Goal: Navigation & Orientation: Find specific page/section

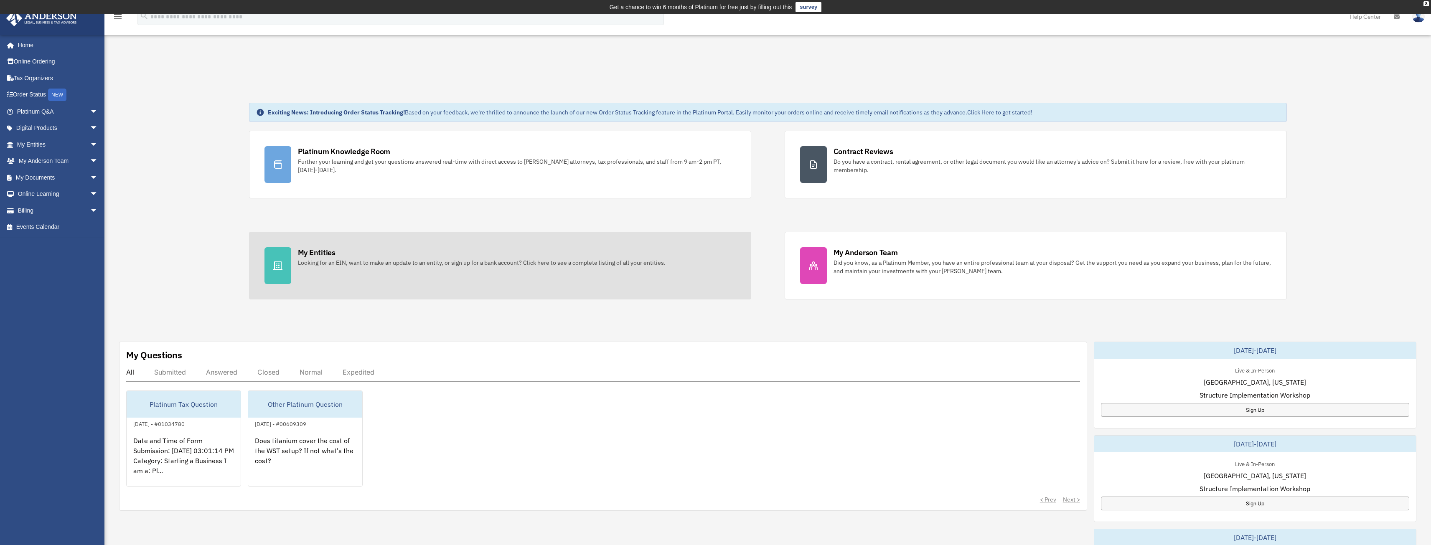
click at [314, 254] on div "My Entities" at bounding box center [317, 252] width 38 height 10
click at [280, 268] on icon at bounding box center [278, 266] width 10 height 10
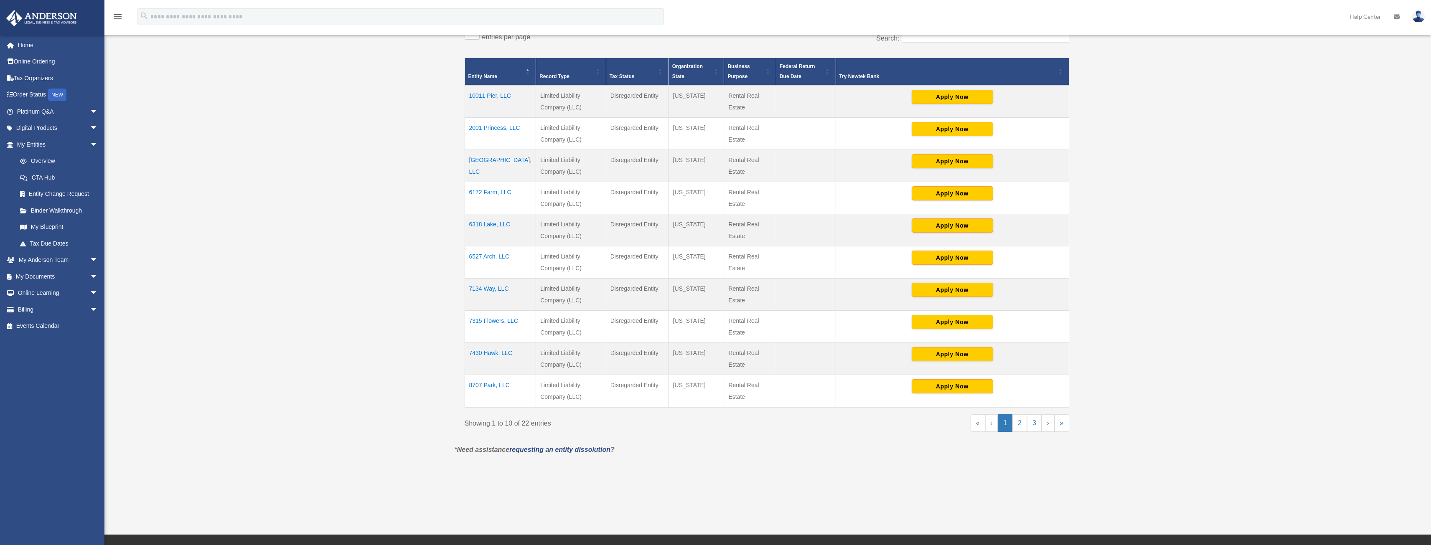
scroll to position [209, 0]
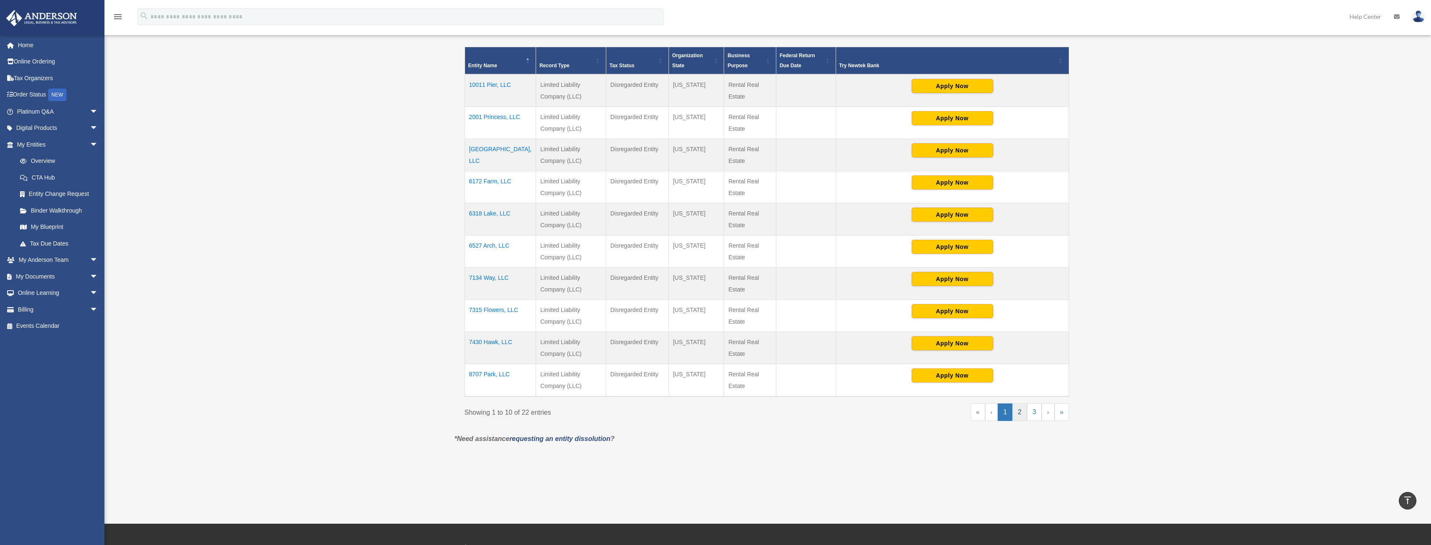
click at [1021, 414] on link "2" at bounding box center [1019, 413] width 15 height 18
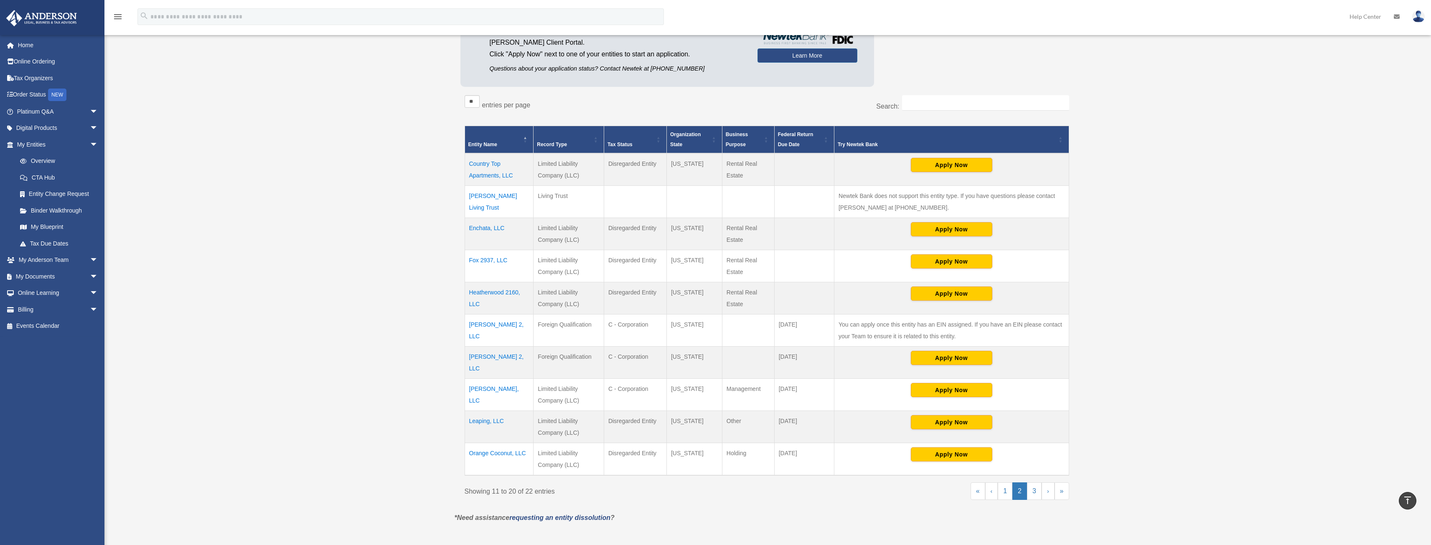
scroll to position [125, 0]
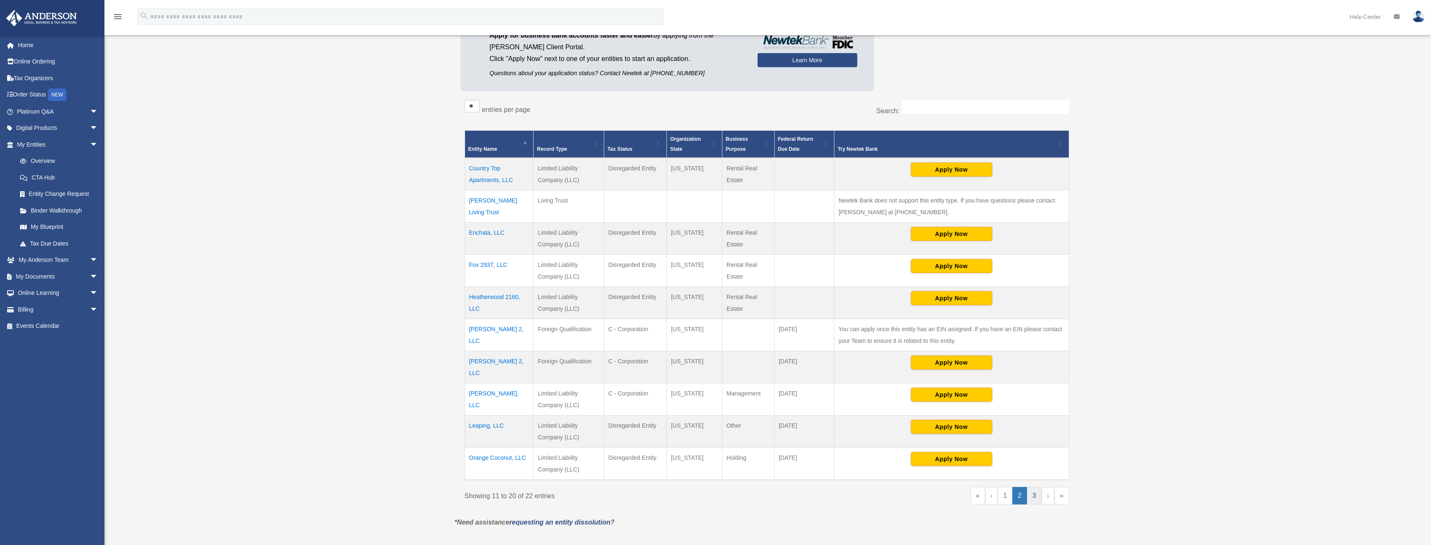
click at [1035, 488] on link "3" at bounding box center [1034, 496] width 15 height 18
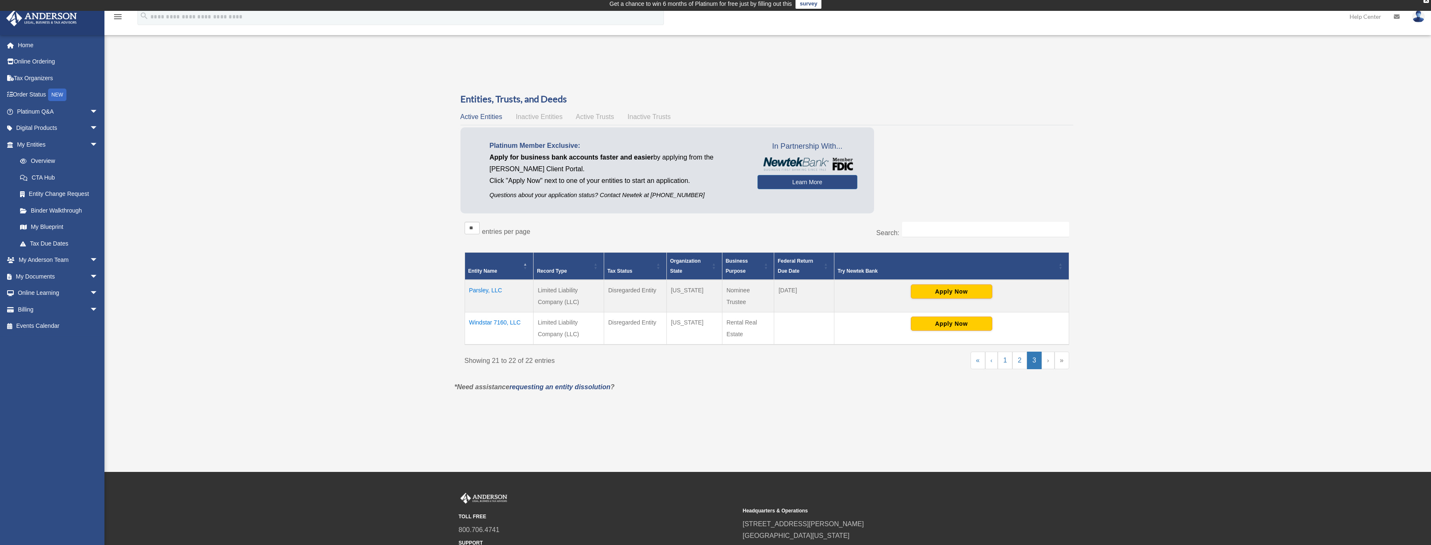
scroll to position [0, 0]
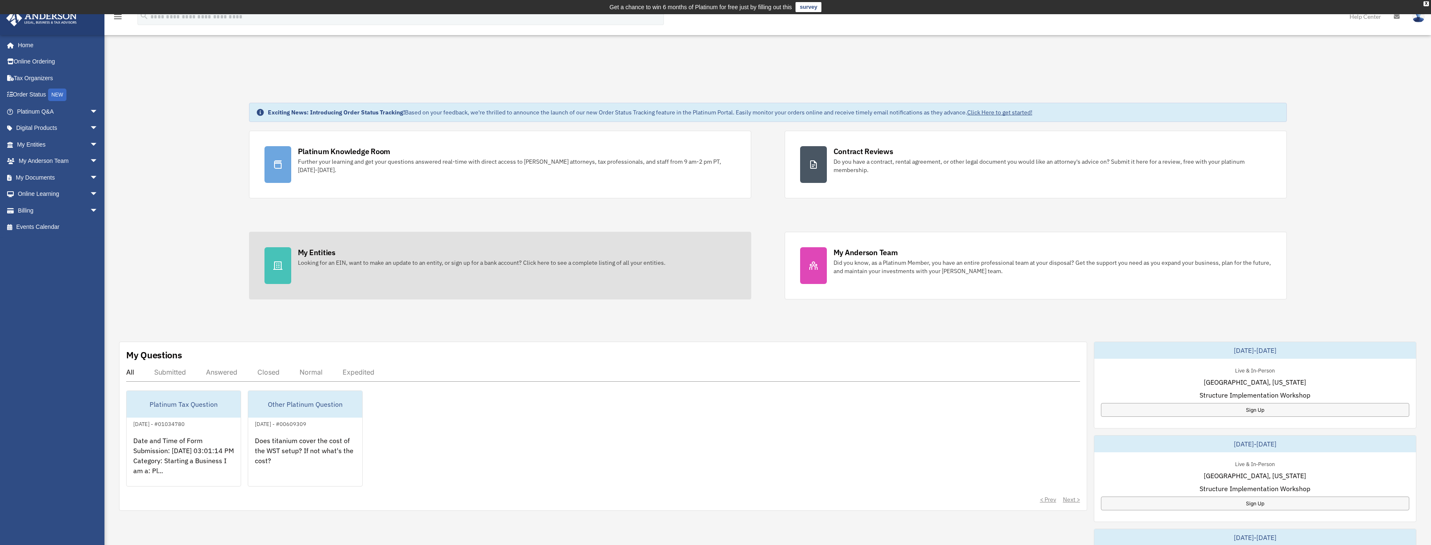
click at [325, 252] on div "My Entities" at bounding box center [317, 252] width 38 height 10
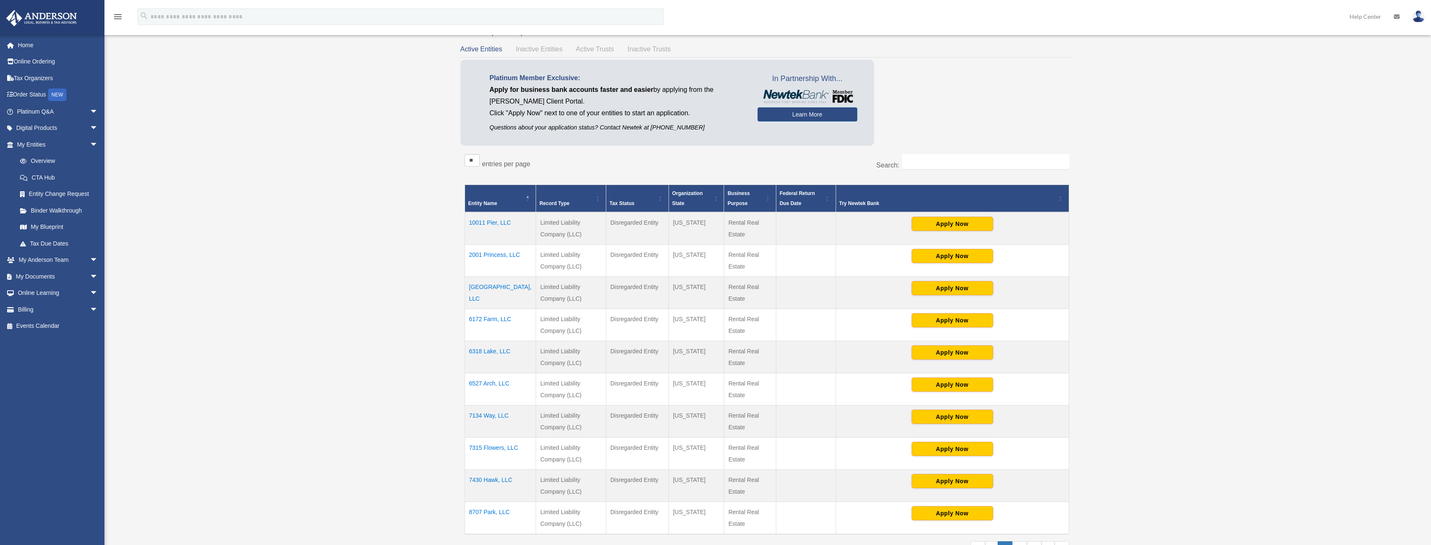
scroll to position [125, 0]
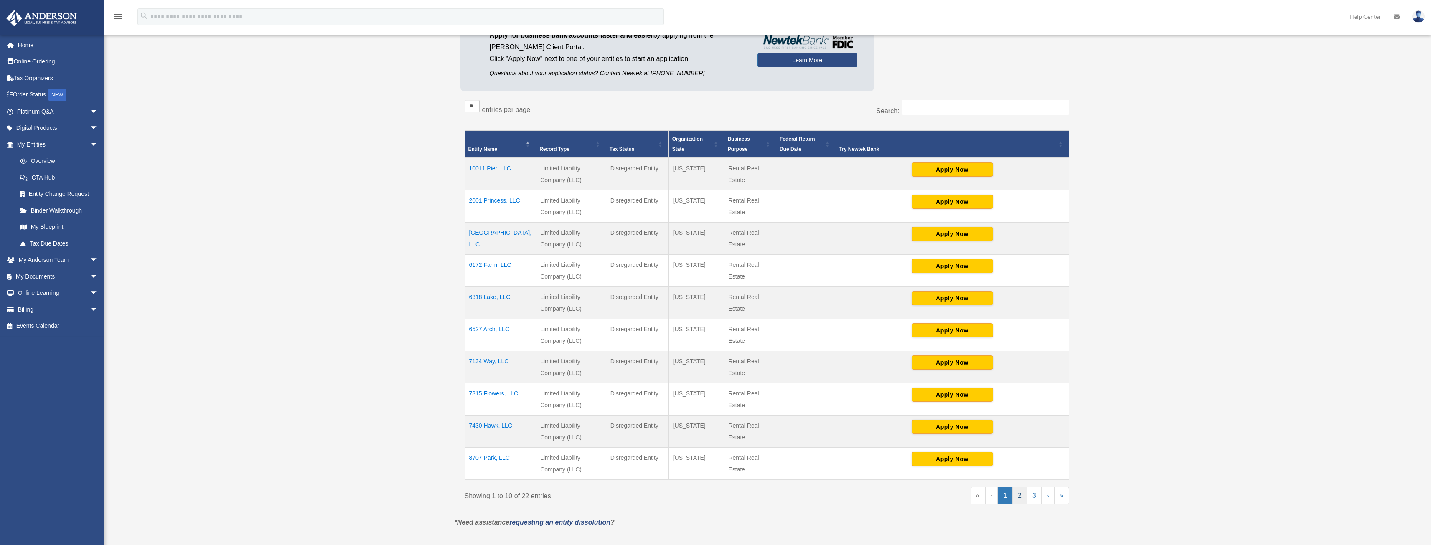
click at [1019, 496] on link "2" at bounding box center [1019, 496] width 15 height 18
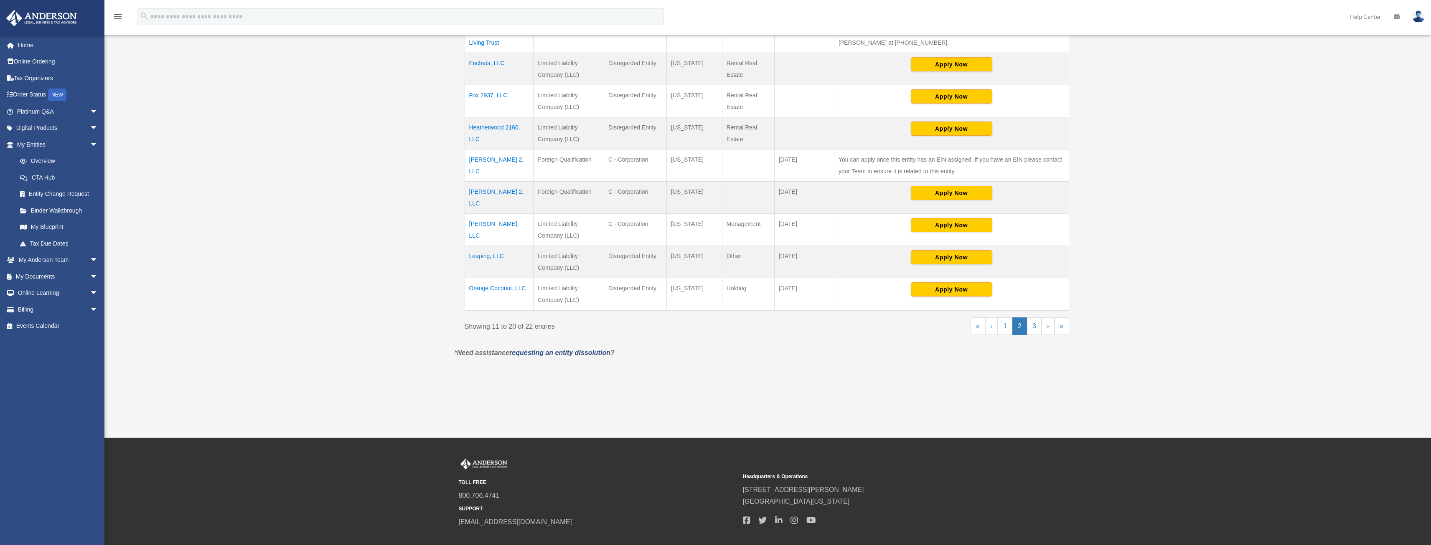
scroll to position [334, 0]
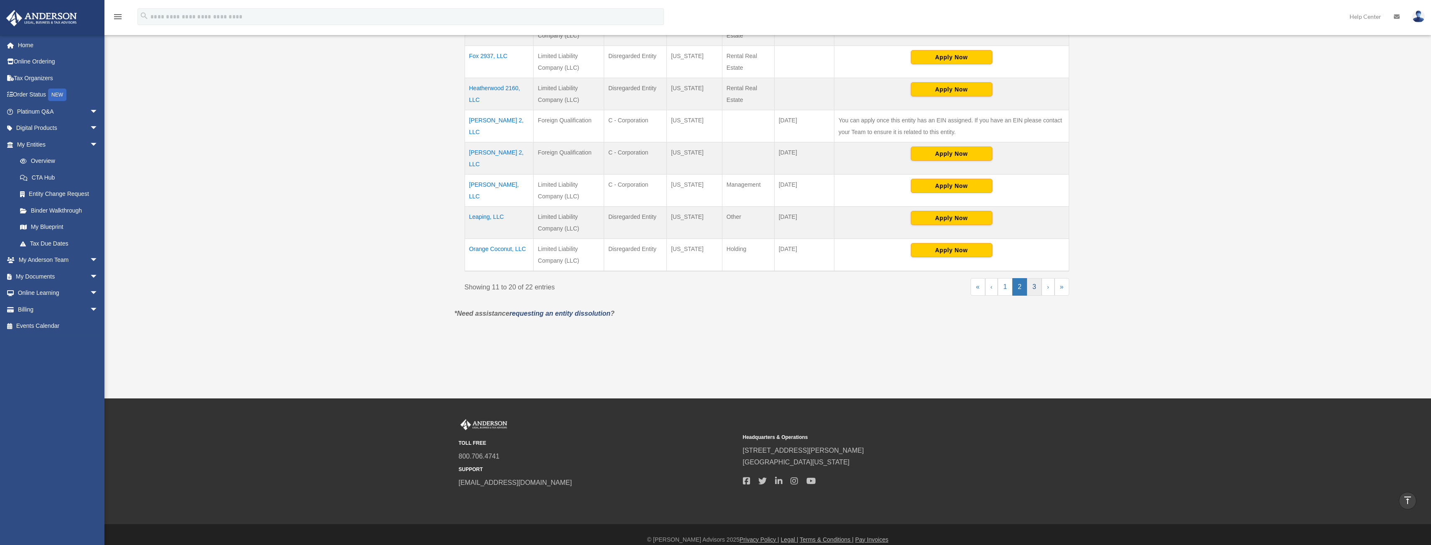
click at [1032, 279] on link "3" at bounding box center [1034, 287] width 15 height 18
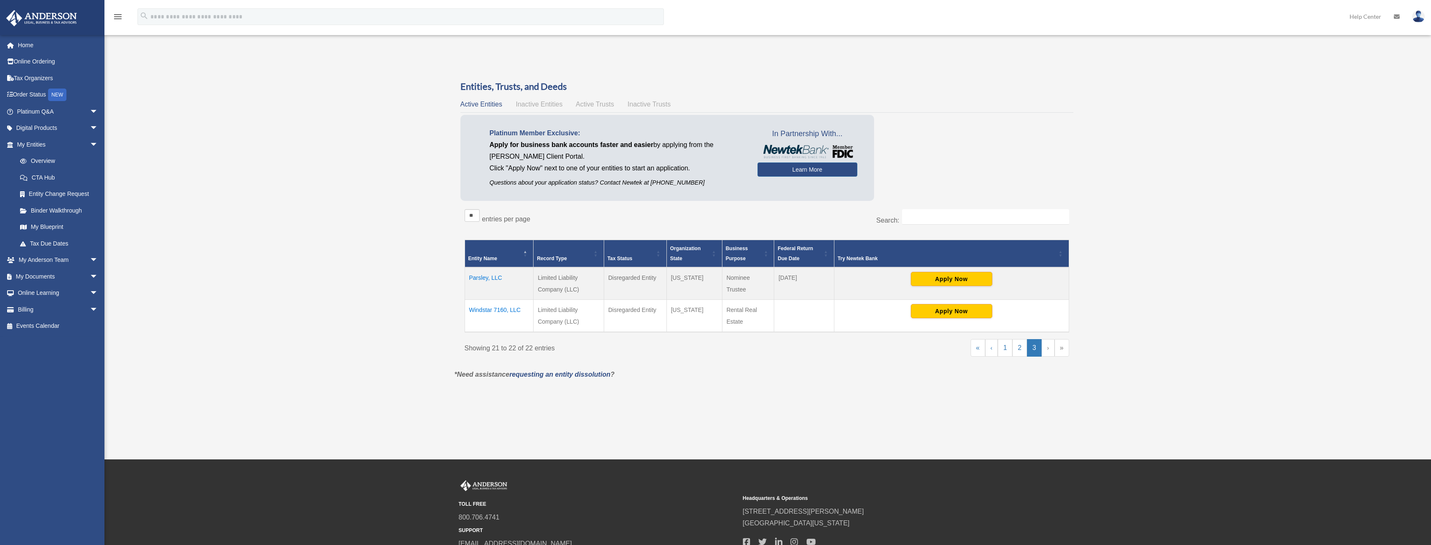
scroll to position [0, 0]
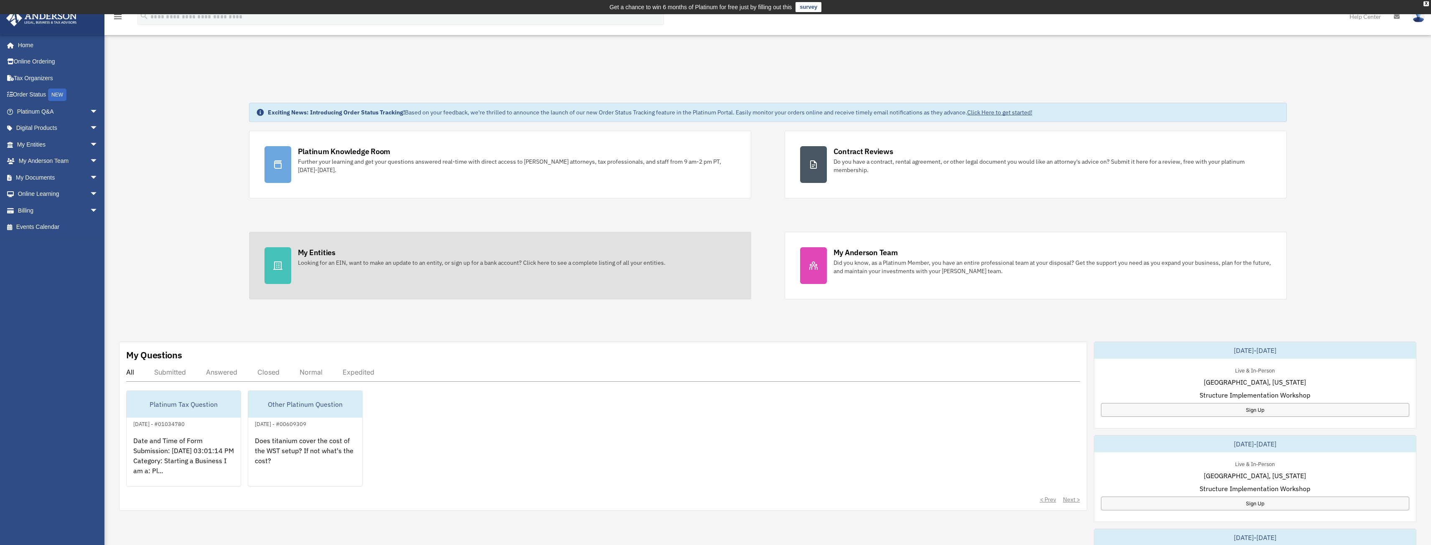
click at [307, 252] on div "My Entities" at bounding box center [317, 252] width 38 height 10
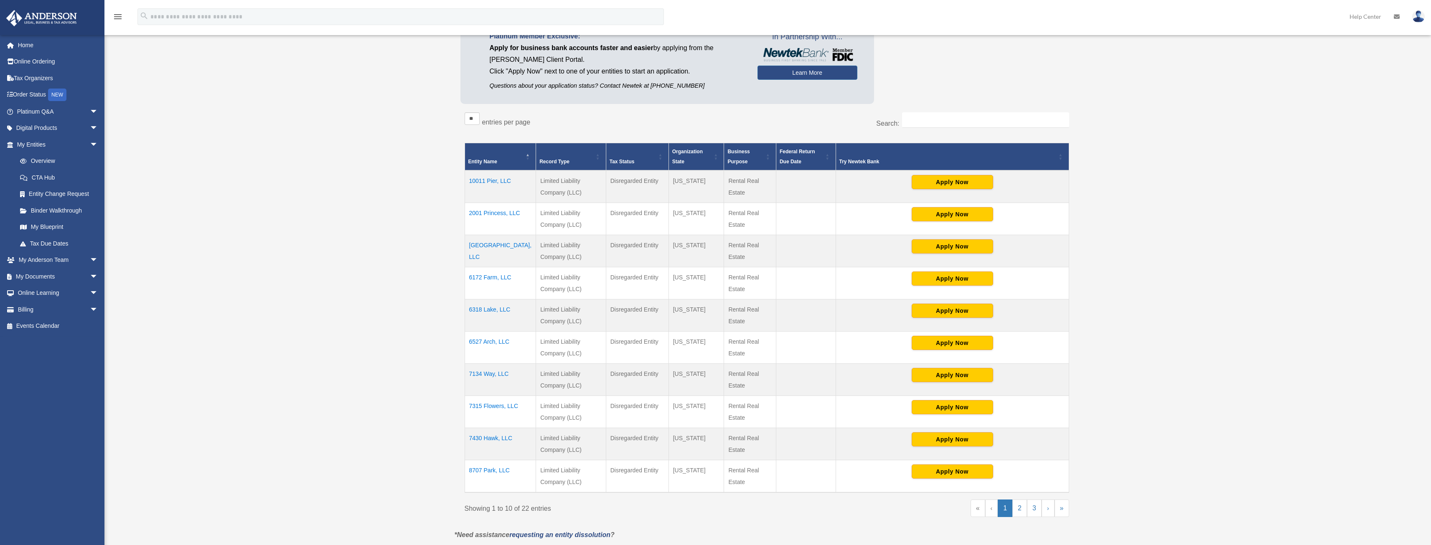
scroll to position [125, 0]
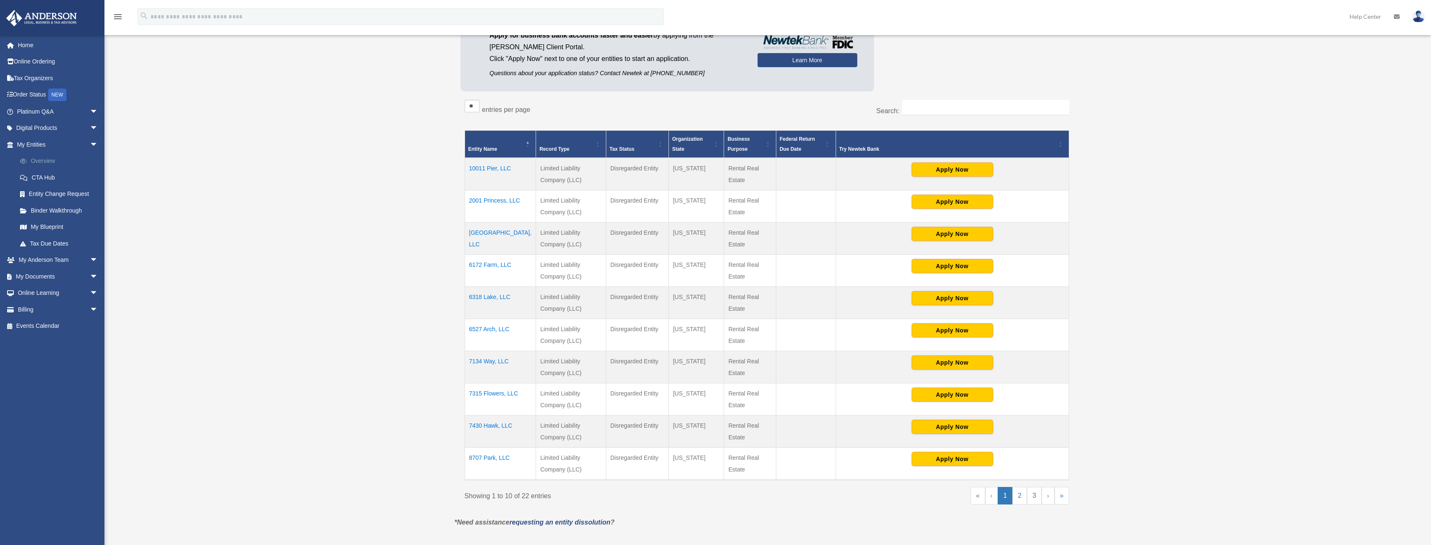
click at [39, 161] on link "Overview" at bounding box center [61, 161] width 99 height 17
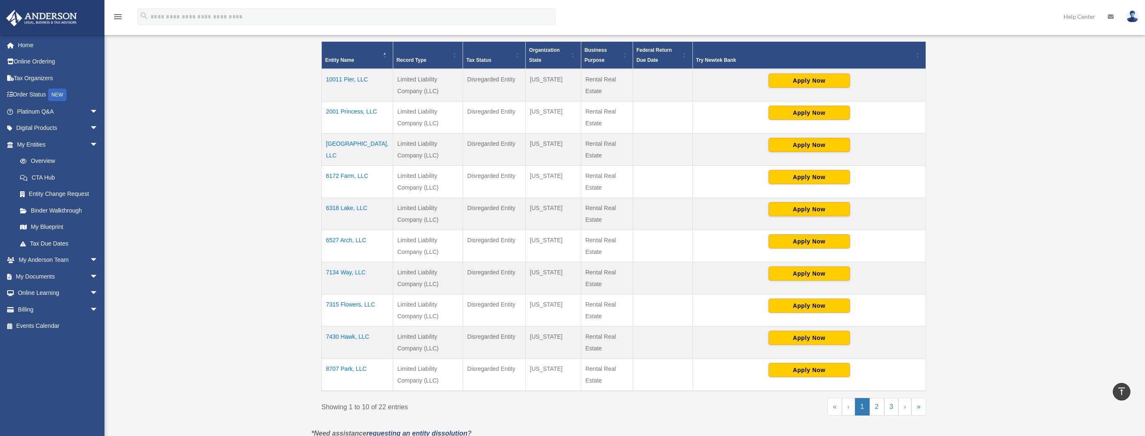
scroll to position [192, 0]
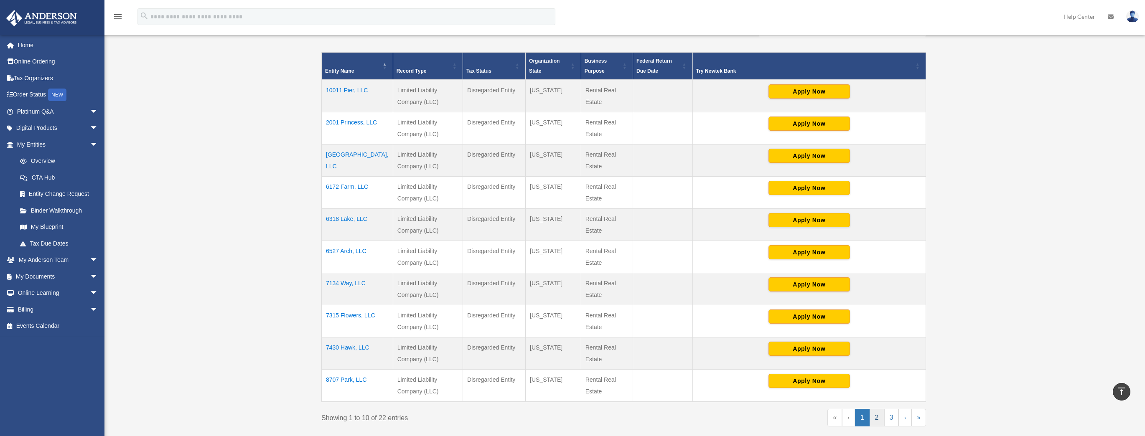
click at [875, 419] on link "2" at bounding box center [877, 418] width 15 height 18
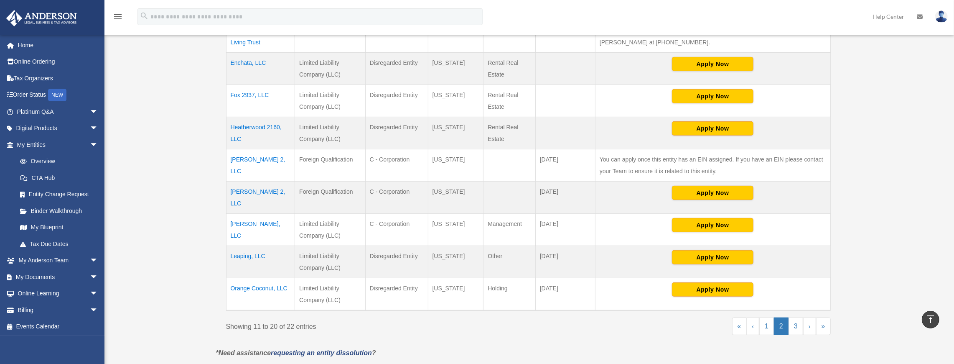
scroll to position [278, 0]
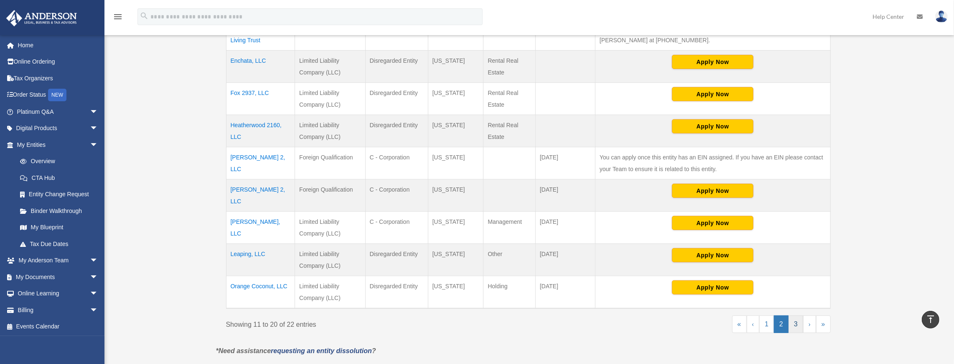
click at [795, 315] on link "3" at bounding box center [795, 324] width 15 height 18
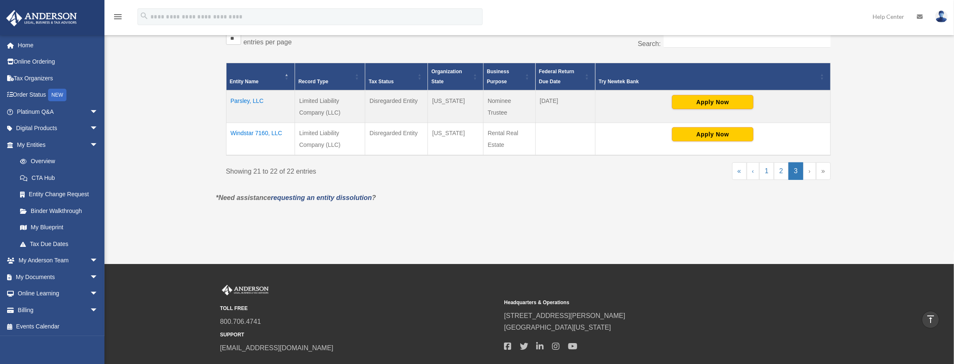
scroll to position [174, 0]
